Goal: Transaction & Acquisition: Purchase product/service

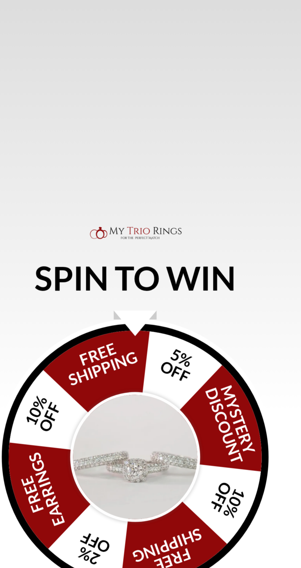
click at [165, 313] on img "Alia popup" at bounding box center [151, 306] width 58 height 58
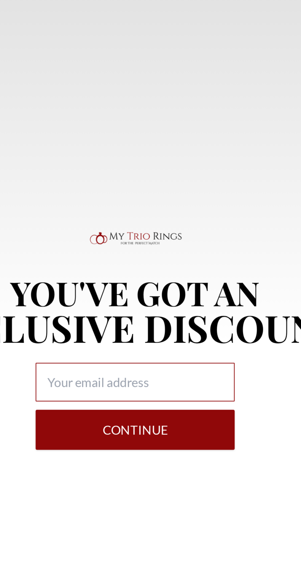
click at [180, 312] on input "Alia popup" at bounding box center [150, 303] width 88 height 17
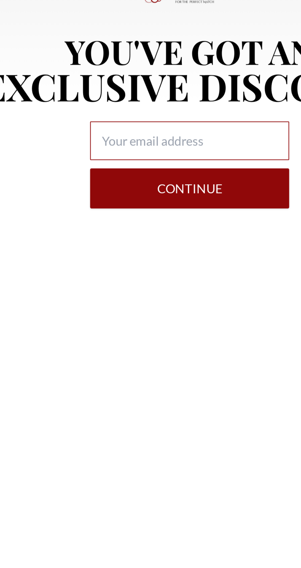
type input "bruceshepherd75@gmail.com"
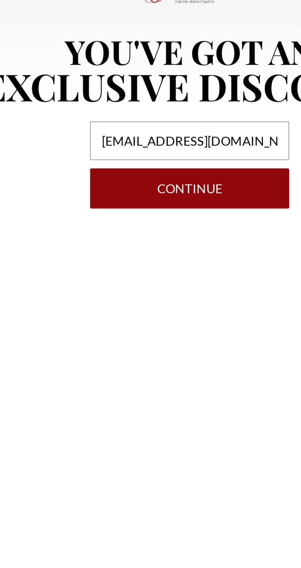
click at [157, 331] on button "Continue" at bounding box center [150, 325] width 88 height 18
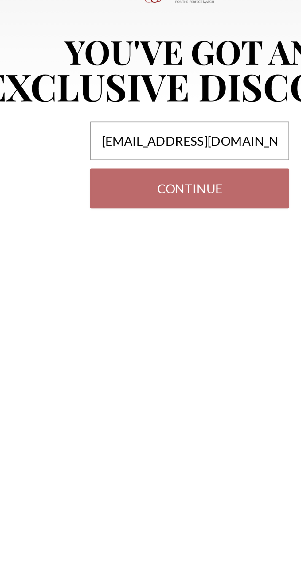
select select "US"
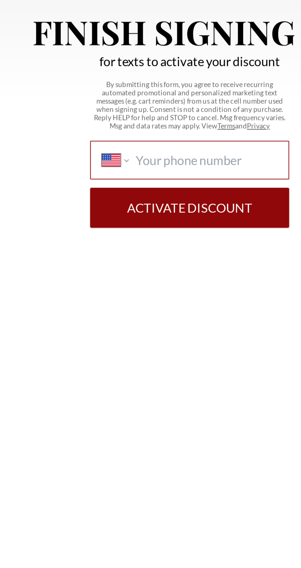
click at [168, 315] on input "International Afghanistan Åland Islands Albania Algeria American Samoa Andorra …" at bounding box center [158, 311] width 63 height 7
type input "(704) 530-8367"
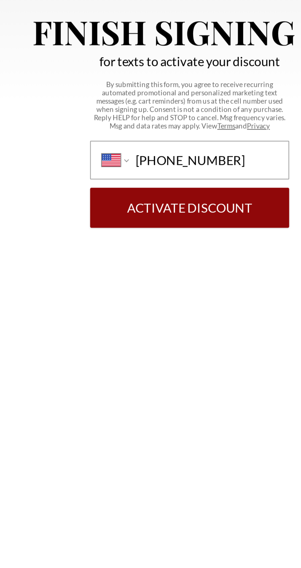
click at [169, 337] on button "Activate Discount" at bounding box center [150, 333] width 88 height 18
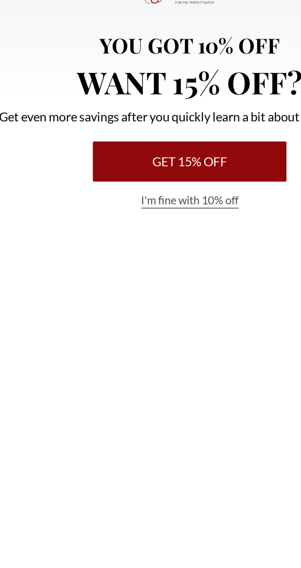
click at [176, 313] on button "Get 15% Off" at bounding box center [151, 313] width 86 height 18
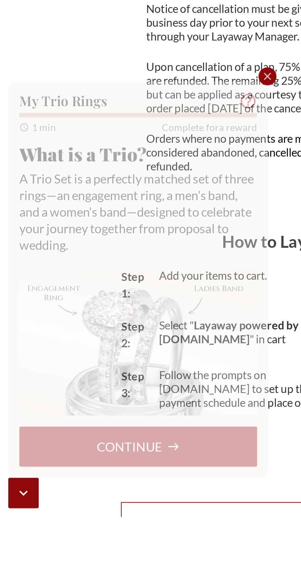
scroll to position [49, 0]
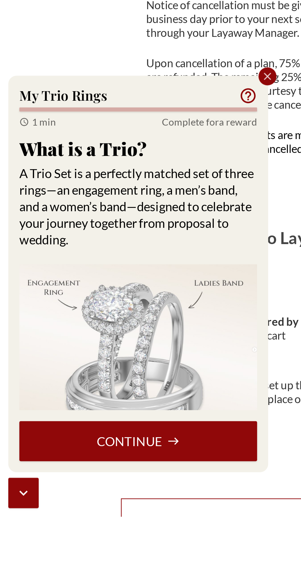
click at [83, 544] on button "Continue" at bounding box center [62, 535] width 106 height 18
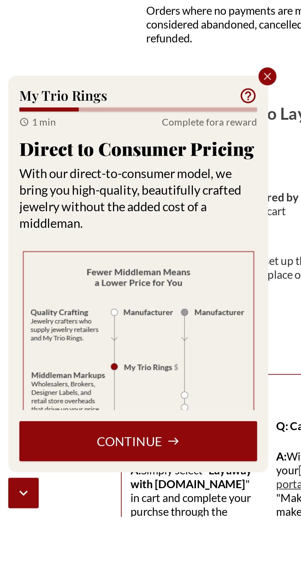
scroll to position [105, 0]
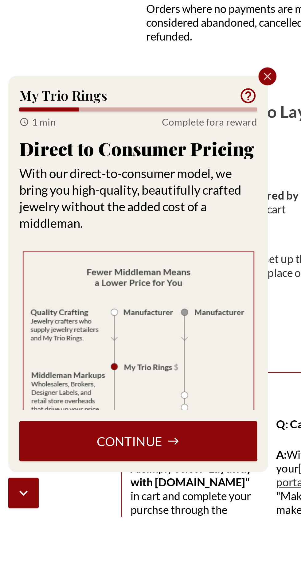
click at [78, 544] on button "Continue" at bounding box center [62, 535] width 106 height 18
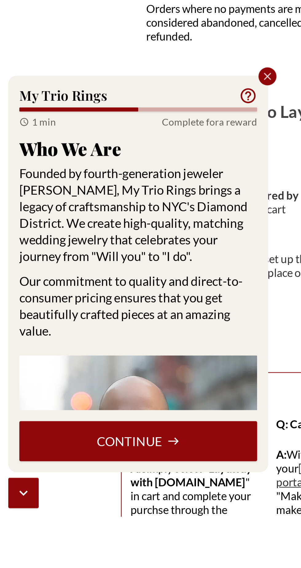
click at [88, 544] on button "Continue" at bounding box center [62, 535] width 106 height 18
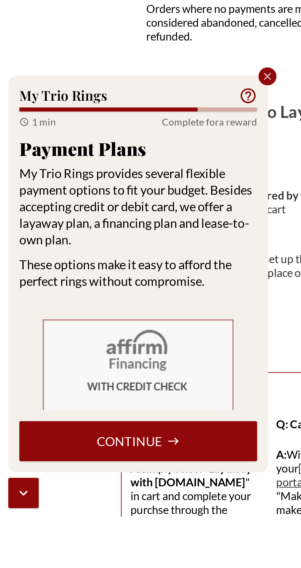
click at [96, 544] on button "Continue" at bounding box center [62, 535] width 106 height 18
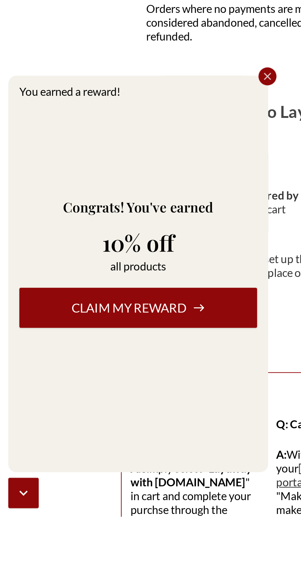
click at [96, 485] on button "Claim my reward" at bounding box center [62, 476] width 106 height 18
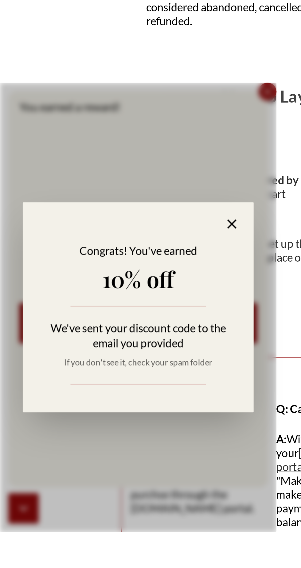
scroll to position [125, 0]
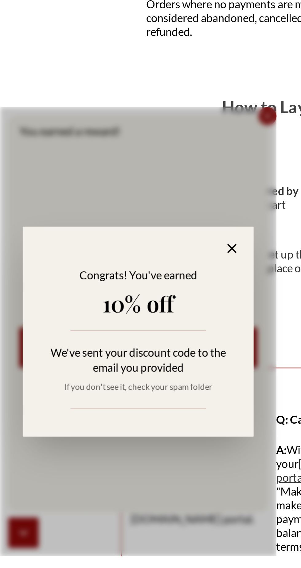
click at [103, 435] on icon at bounding box center [103, 431] width 7 height 7
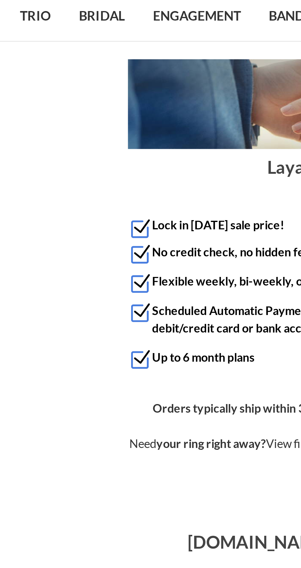
scroll to position [0, 0]
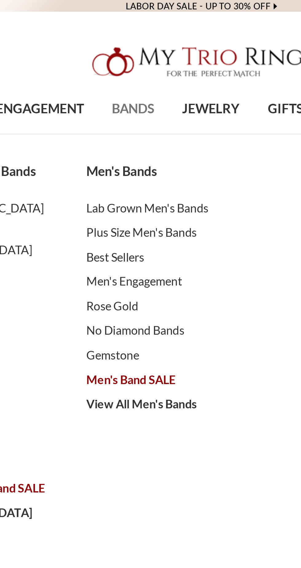
click at [127, 50] on link "BANDS" at bounding box center [121, 46] width 29 height 20
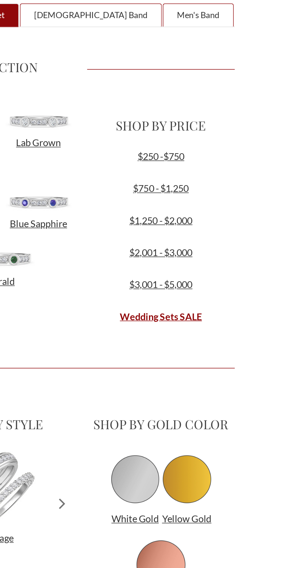
scroll to position [255, 0]
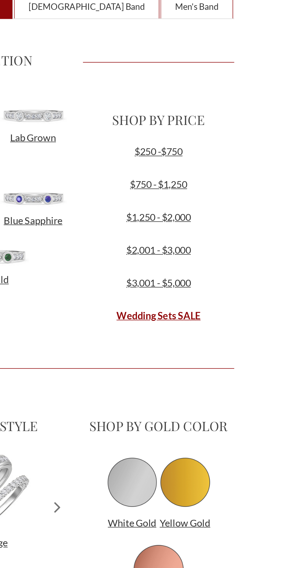
click at [201, 269] on div "$250 -$750" at bounding box center [198, 265] width 86 height 16
click at [208, 258] on link "$250 -$750" at bounding box center [198, 260] width 27 height 7
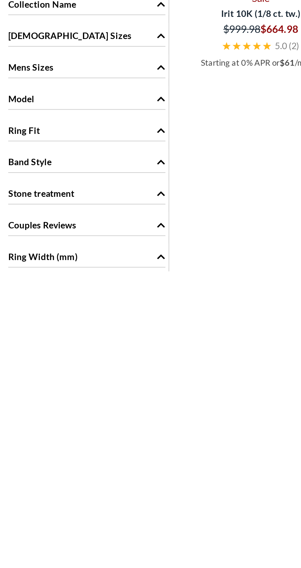
scroll to position [294, 0]
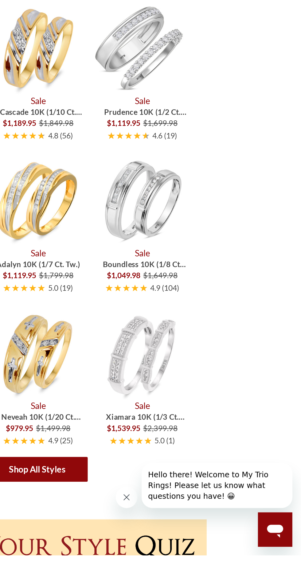
scroll to position [843, 0]
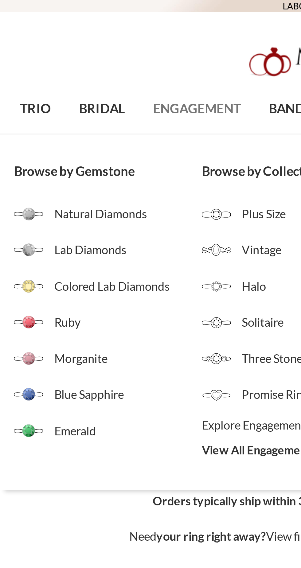
click at [83, 47] on span "ENGAGEMENT" at bounding box center [82, 46] width 37 height 8
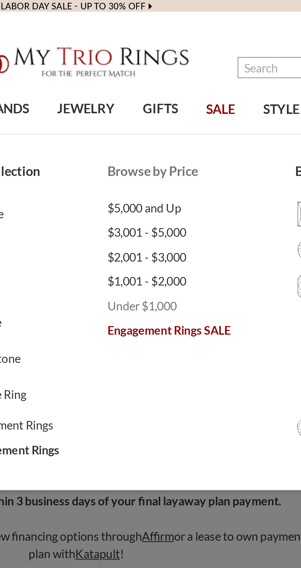
click at [183, 131] on span "Under $1,000" at bounding box center [203, 128] width 79 height 7
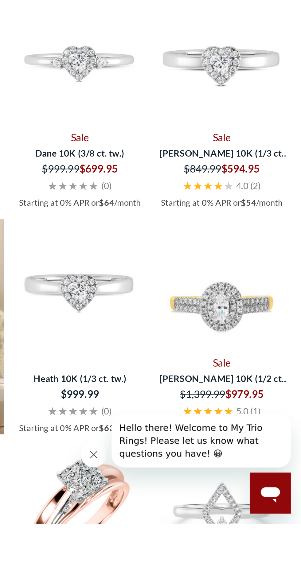
scroll to position [233, 0]
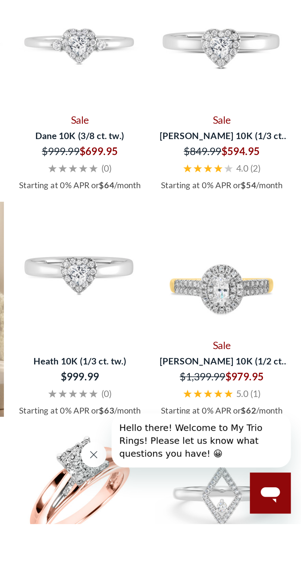
click at [270, 464] on img at bounding box center [262, 445] width 63 height 63
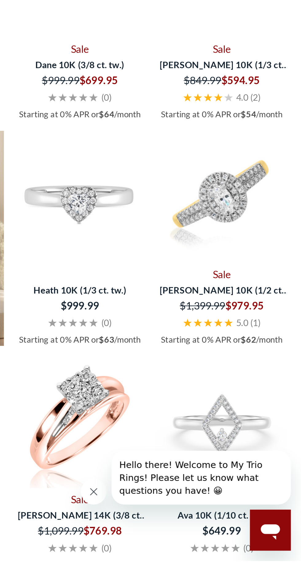
scroll to position [295, 0]
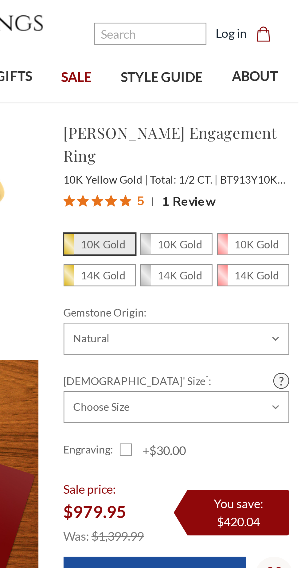
scroll to position [1, 0]
click at [226, 123] on em "14K Gold" at bounding box center [222, 125] width 18 height 5
click at [209, 127] on input "14K Gold" at bounding box center [209, 127] width 0 height 0
radio input "true"
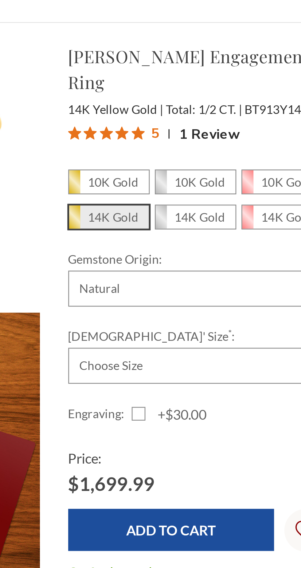
scroll to position [1, 0]
click at [227, 108] on span "10K Gold" at bounding box center [220, 112] width 29 height 8
click at [209, 114] on input "10K Gold" at bounding box center [209, 114] width 0 height 0
radio input "true"
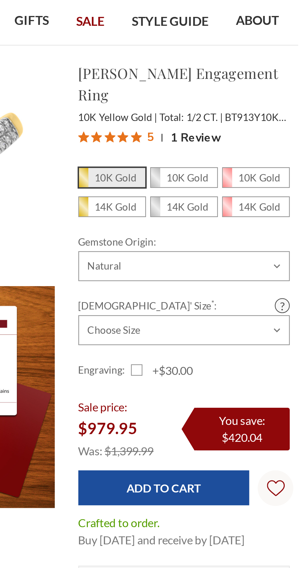
scroll to position [8, 0]
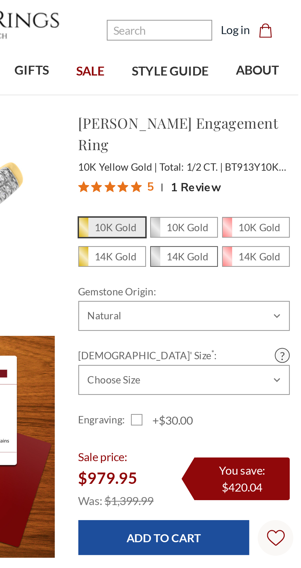
click at [256, 115] on em "14K Gold" at bounding box center [253, 117] width 18 height 5
click at [240, 120] on input "14K Gold" at bounding box center [240, 120] width 0 height 0
radio input "true"
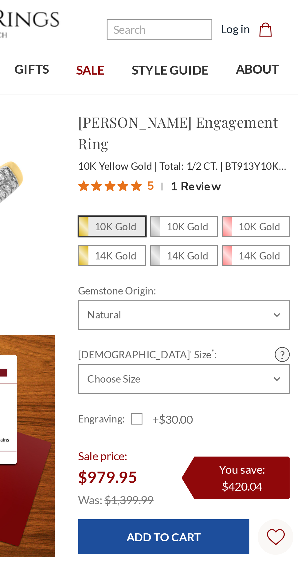
scroll to position [8, 0]
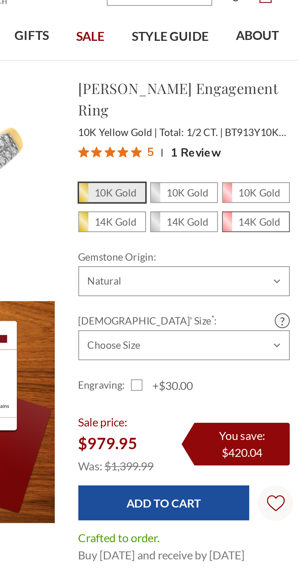
click at [285, 115] on em "14K Gold" at bounding box center [284, 117] width 18 height 5
click at [271, 120] on input "14K Gold" at bounding box center [271, 120] width 0 height 0
radio input "true"
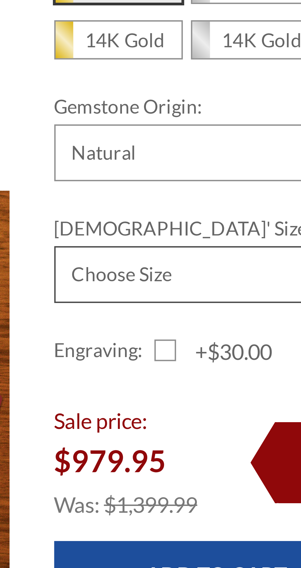
click at [248, 173] on select "Choose Size 3.00 3.25 3.50 3.75 4.00 4.25 4.50 4.75 5.00 5.25 5.50 5.75 6.00 6.…" at bounding box center [251, 179] width 91 height 13
select select "23646759"
click at [206, 173] on select "Choose Size 3.00 3.25 3.50 3.75 4.00 4.25 4.50 4.75 5.00 5.25 5.50 5.75 6.00 6.…" at bounding box center [251, 179] width 91 height 13
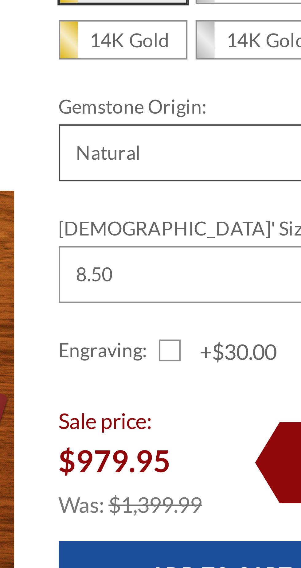
click at [249, 145] on select "Choose Options Natural Lab Grown" at bounding box center [251, 151] width 91 height 13
select select "23646712"
click at [242, 145] on select "Choose Options Natural Lab Grown" at bounding box center [251, 151] width 91 height 13
click at [206, 145] on select "Choose Options Natural Lab Grown" at bounding box center [251, 151] width 91 height 13
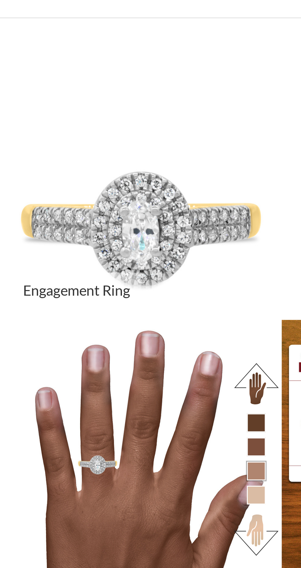
click at [66, 125] on img at bounding box center [51, 111] width 105 height 105
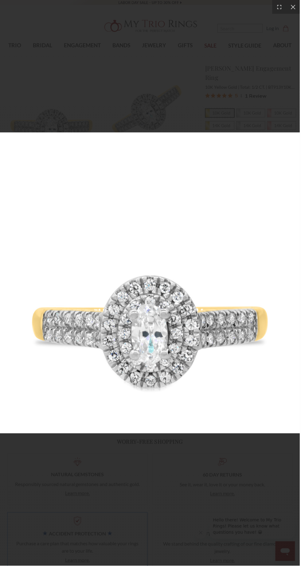
click at [192, 336] on img at bounding box center [150, 284] width 301 height 302
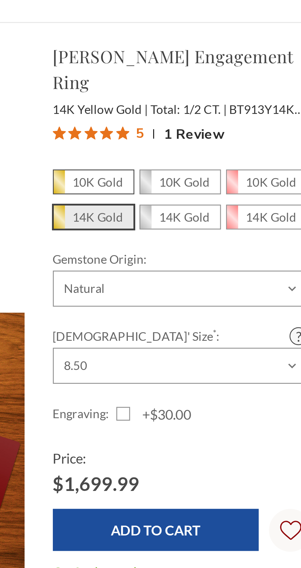
click at [226, 110] on em "10K Gold" at bounding box center [222, 112] width 18 height 5
click at [209, 114] on input "10K Gold" at bounding box center [209, 114] width 0 height 0
radio input "true"
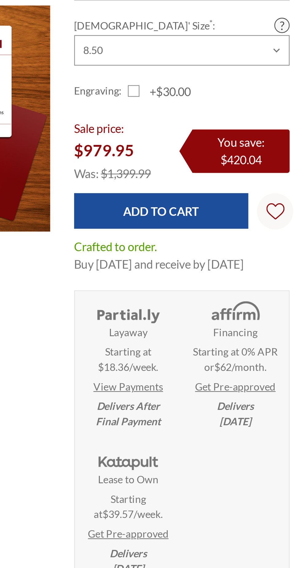
click at [235, 298] on strong "Layaway" at bounding box center [229, 299] width 16 height 6
click at [236, 319] on link "View Payments" at bounding box center [228, 322] width 29 height 6
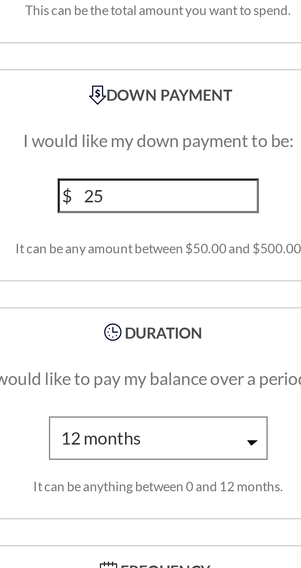
scroll to position [788, 0]
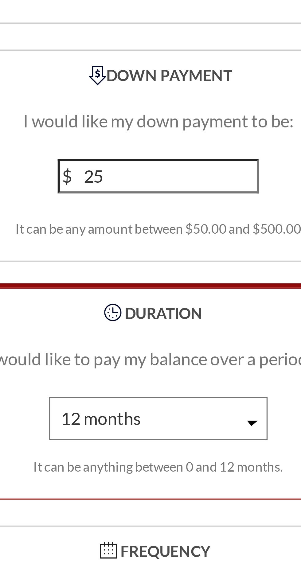
click at [168, 242] on select "1 month 2 months 3 months 4 months 5 months 6 months 7 months 8 months 9 months…" at bounding box center [151, 248] width 62 height 12
select select "6"
click at [120, 242] on select "1 month 2 months 3 months 4 months 5 months 6 months 7 months 8 months 9 months…" at bounding box center [151, 248] width 62 height 12
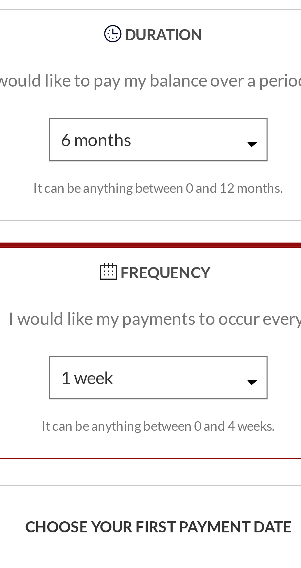
click at [174, 310] on select "1 week 2 weeks 3 weeks 4 weeks" at bounding box center [151, 315] width 62 height 12
select select "2"
click at [120, 309] on select "1 week 2 weeks 3 weeks 4 weeks" at bounding box center [151, 315] width 62 height 12
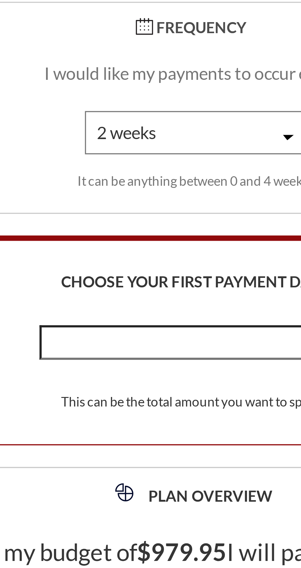
click at [162, 370] on input "text" at bounding box center [151, 375] width 88 height 10
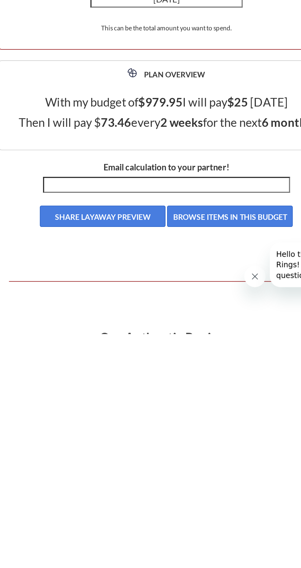
type input "September 21"
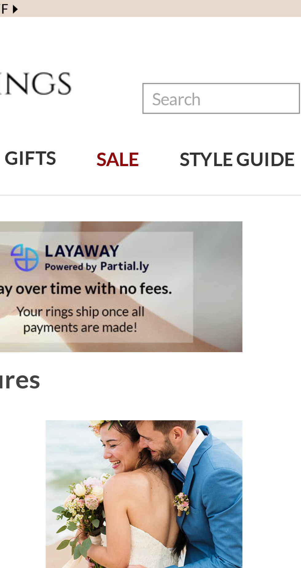
click at [217, 42] on span "SALE" at bounding box center [211, 46] width 12 height 8
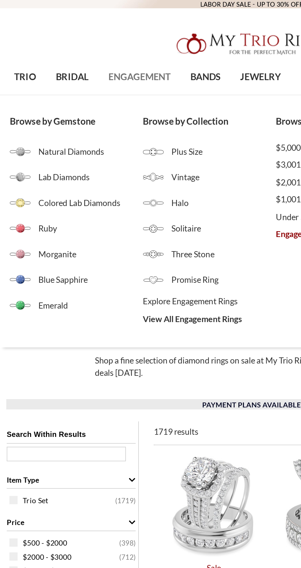
click at [90, 42] on span "ENGAGEMENT" at bounding box center [82, 46] width 37 height 8
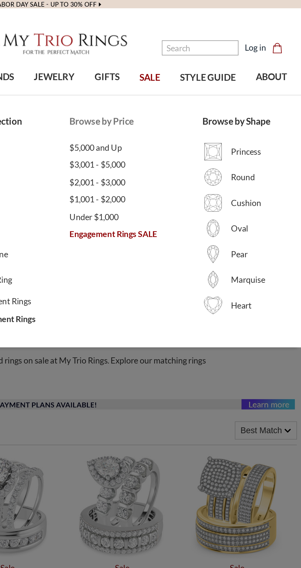
click at [187, 137] on span "Engagement Rings SALE" at bounding box center [203, 138] width 79 height 7
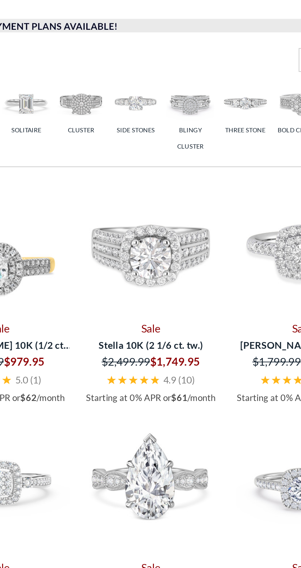
scroll to position [186, 0]
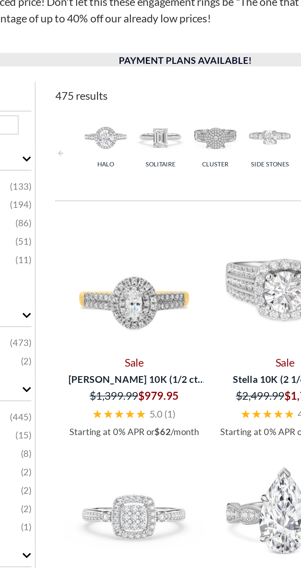
click at [143, 105] on img at bounding box center [139, 104] width 22 height 22
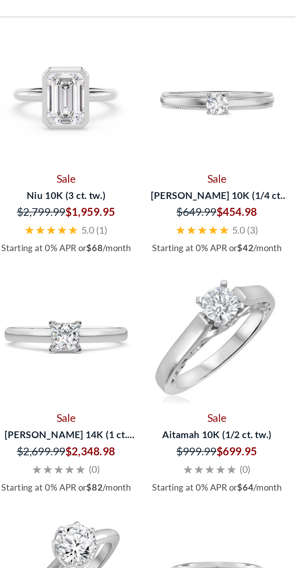
scroll to position [186, 0]
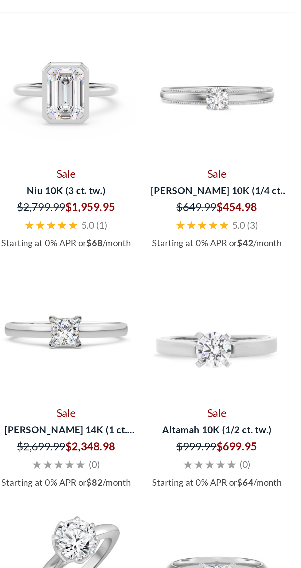
click at [273, 305] on img at bounding box center [262, 290] width 63 height 63
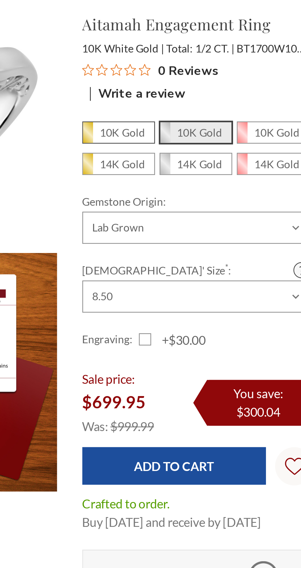
click at [227, 113] on em "10K Gold" at bounding box center [222, 111] width 18 height 5
click at [209, 114] on input "10K Gold" at bounding box center [209, 114] width 0 height 0
radio input "true"
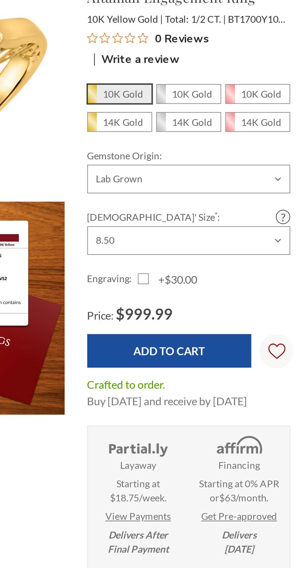
scroll to position [63, 0]
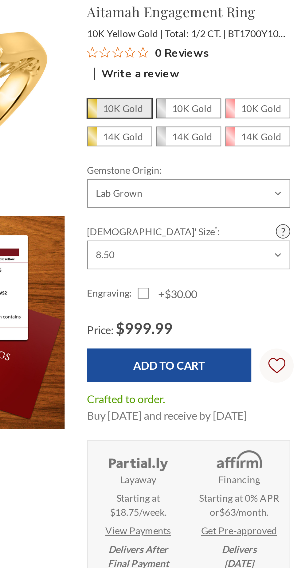
click at [261, 47] on em "10K Gold" at bounding box center [253, 48] width 18 height 5
click at [240, 50] on input "10K Gold" at bounding box center [240, 50] width 0 height 0
radio input "true"
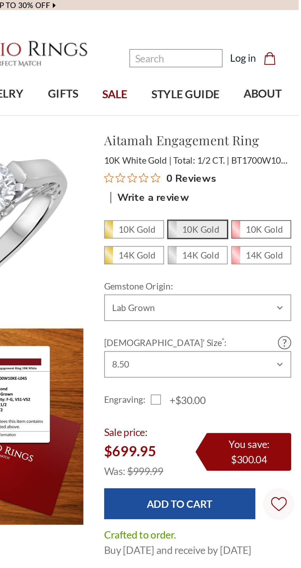
click at [289, 111] on em "10K Gold" at bounding box center [284, 111] width 18 height 5
click at [271, 114] on input "10K Gold" at bounding box center [271, 114] width 0 height 0
radio input "true"
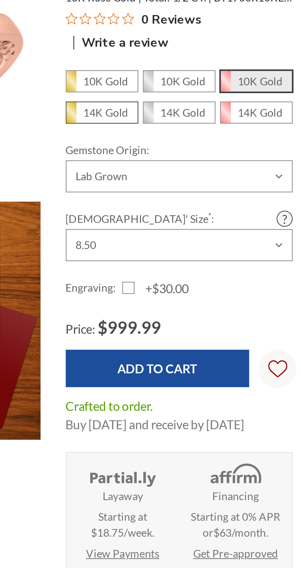
click at [231, 124] on span "14K Gold" at bounding box center [220, 124] width 29 height 8
click at [209, 126] on input "14K Gold" at bounding box center [209, 126] width 0 height 0
radio input "true"
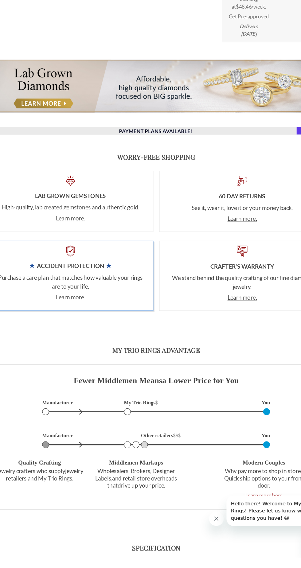
scroll to position [313, 0]
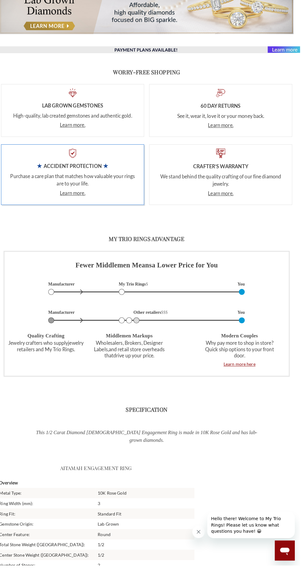
scroll to position [418, 0]
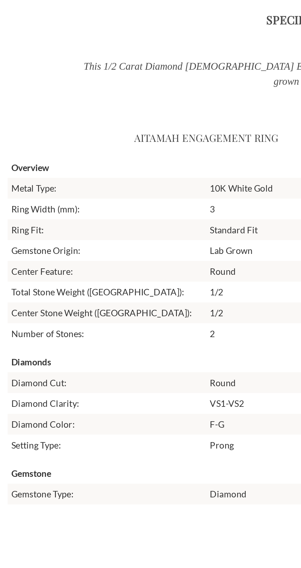
scroll to position [548, 0]
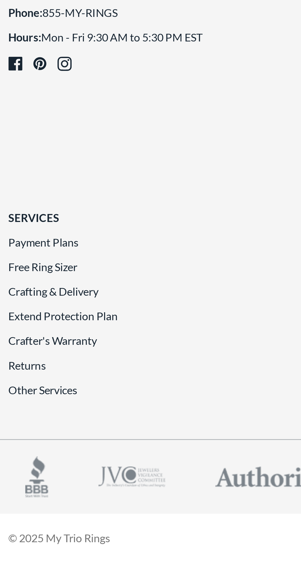
scroll to position [1467, 0]
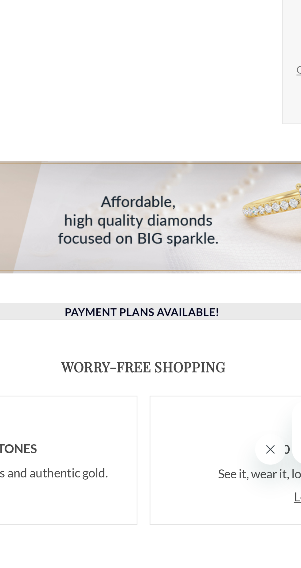
scroll to position [45, 0]
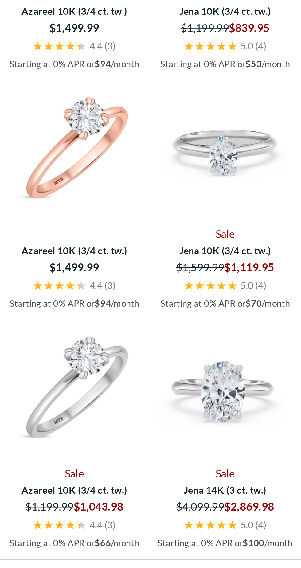
scroll to position [1050, 0]
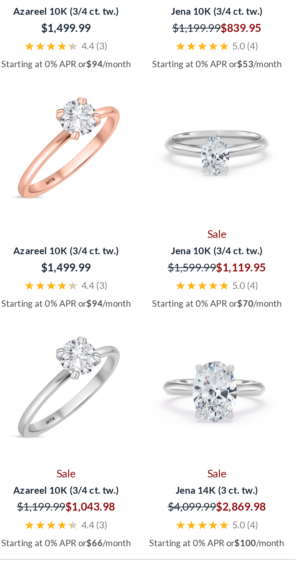
click at [271, 23] on small "5.0" at bounding box center [273, 20] width 6 height 5
click at [277, 50] on img at bounding box center [262, 17] width 63 height 63
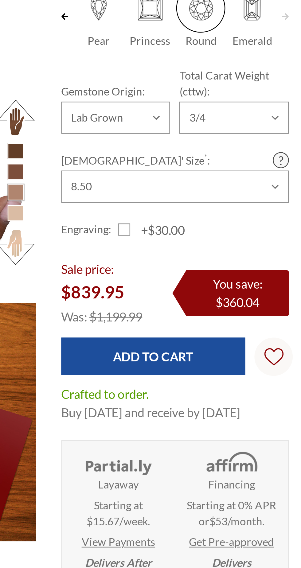
scroll to position [198, 293]
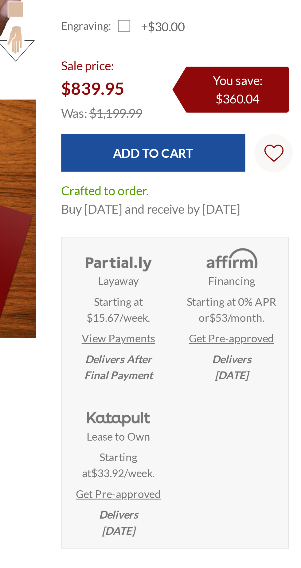
click at [234, 326] on img at bounding box center [228, 321] width 29 height 10
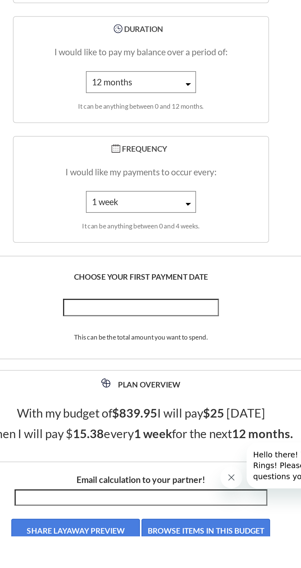
scroll to position [726, 0]
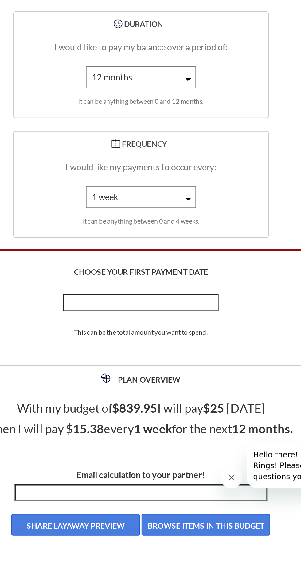
click at [157, 432] on input "text" at bounding box center [151, 437] width 88 height 10
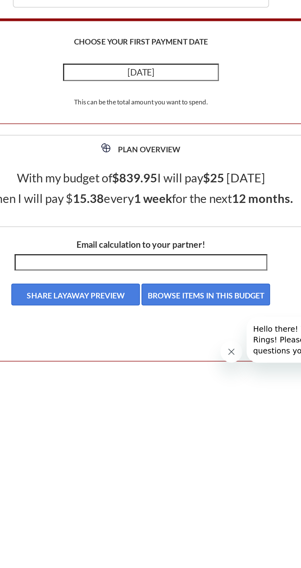
scroll to position [785, 0]
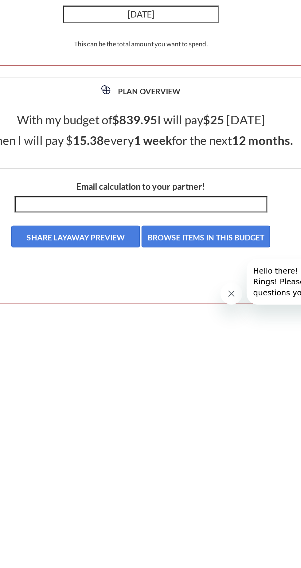
type input "September 21"
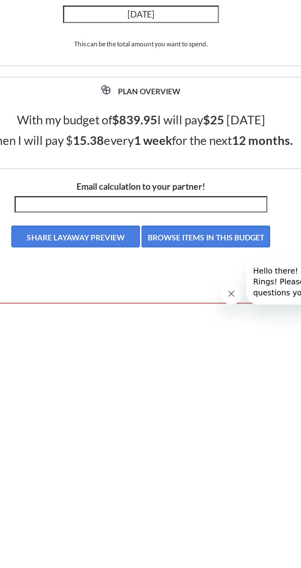
click at [136, 497] on button "SHARE LAYAWAY PREVIEW" at bounding box center [113, 503] width 73 height 12
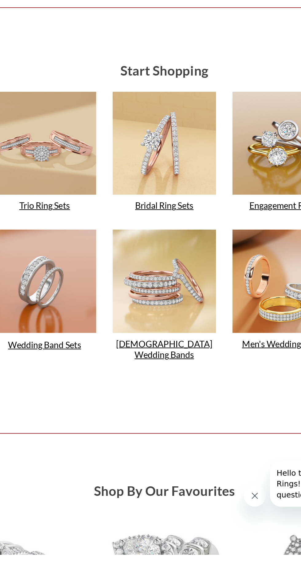
scroll to position [1311, 0]
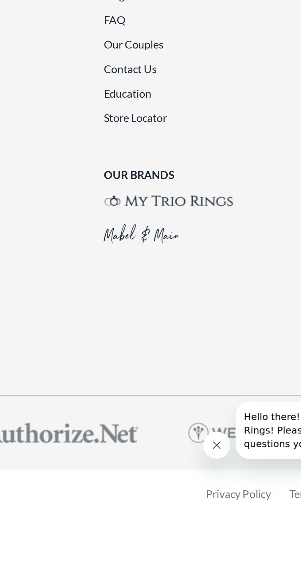
scroll to position [1275, 0]
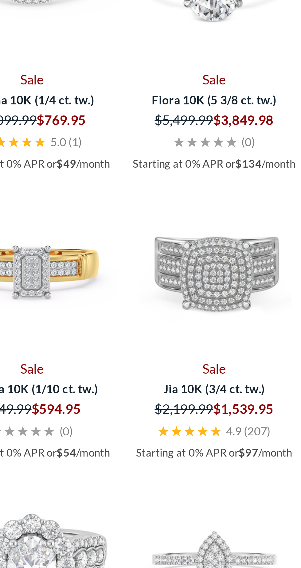
scroll to position [180, 0]
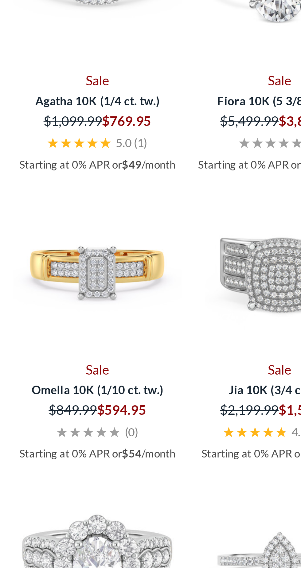
click at [135, 395] on img at bounding box center [126, 390] width 63 height 63
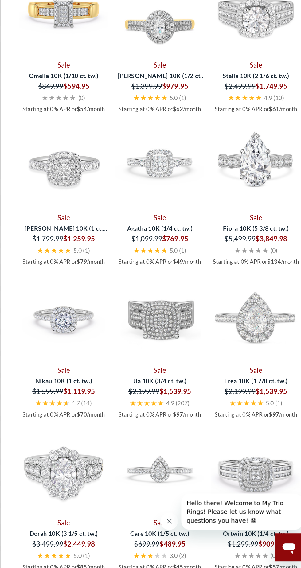
scroll to position [302, 0]
